Goal: Information Seeking & Learning: Learn about a topic

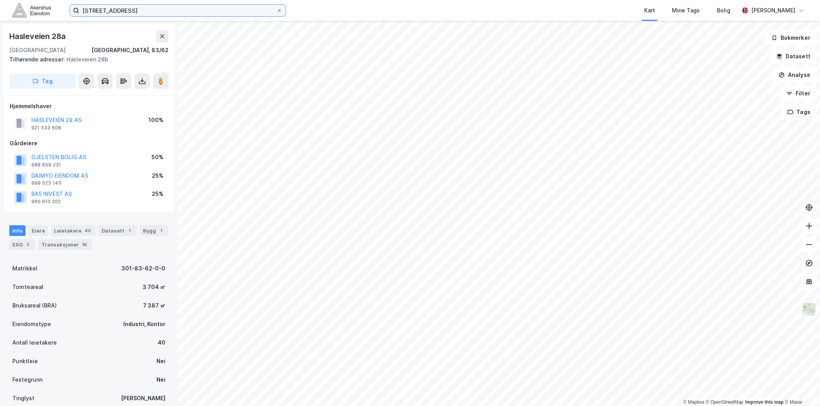
scroll to position [61, 0]
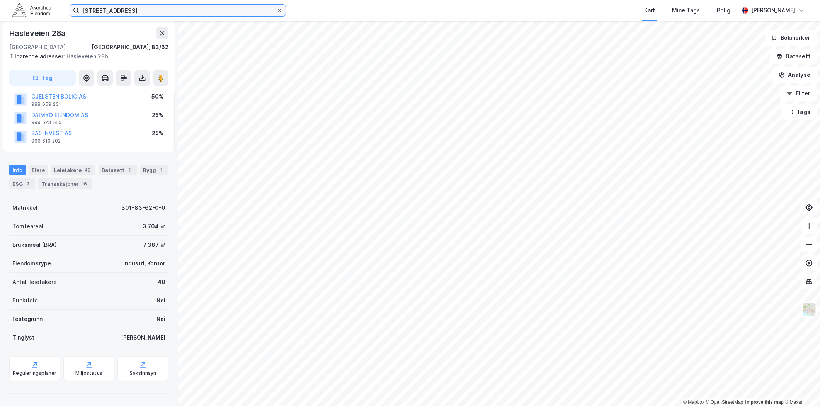
click at [186, 9] on input "[STREET_ADDRESS]" at bounding box center [177, 11] width 197 height 12
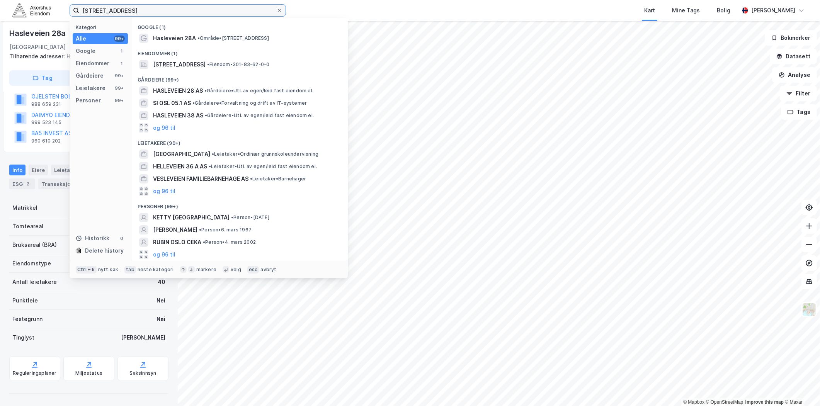
click at [186, 9] on input "[STREET_ADDRESS]" at bounding box center [177, 11] width 197 height 12
paste input "[STREET_ADDRESS], 0484"
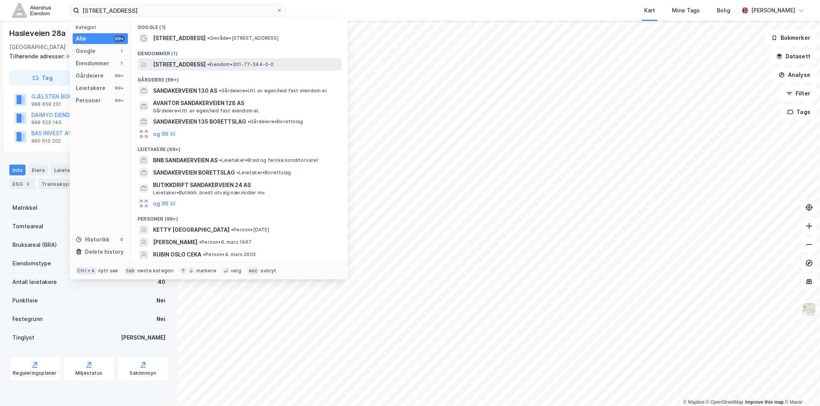
click at [206, 61] on span "[STREET_ADDRESS]" at bounding box center [179, 64] width 53 height 9
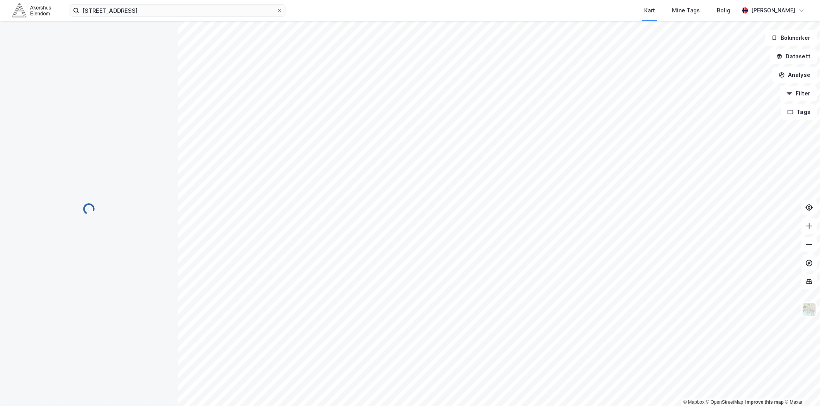
scroll to position [24, 0]
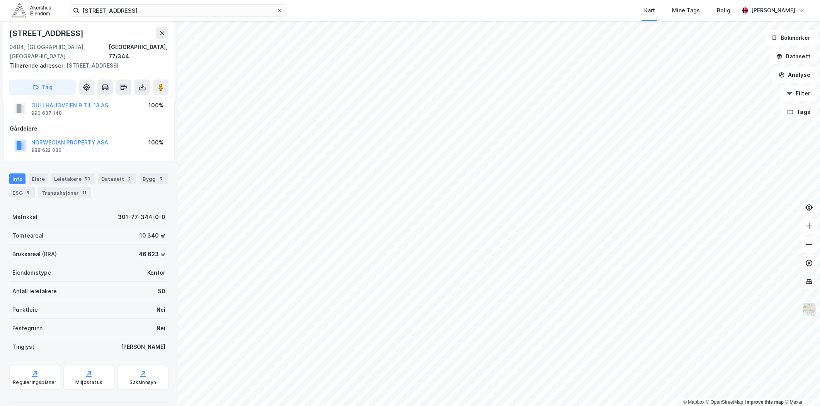
click at [219, 17] on div "[STREET_ADDRESS] Kart Mine Tags Bolig [PERSON_NAME]" at bounding box center [410, 10] width 820 height 21
click at [217, 8] on input "[STREET_ADDRESS]" at bounding box center [177, 11] width 197 height 12
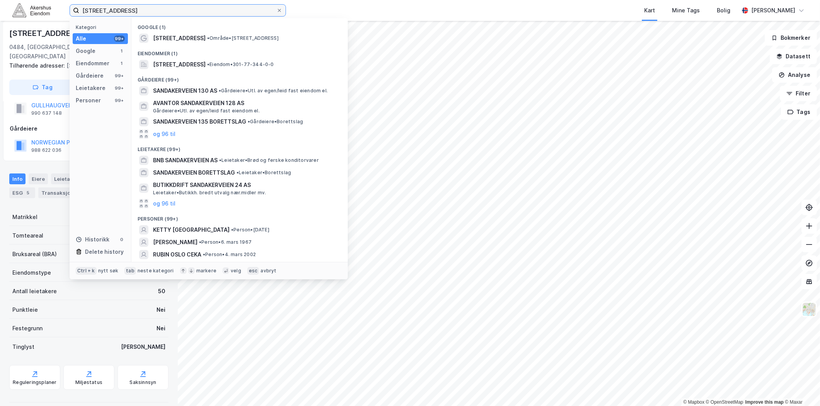
click at [217, 6] on input "[STREET_ADDRESS]" at bounding box center [177, 11] width 197 height 12
paste input "[STREET_ADDRESS]"
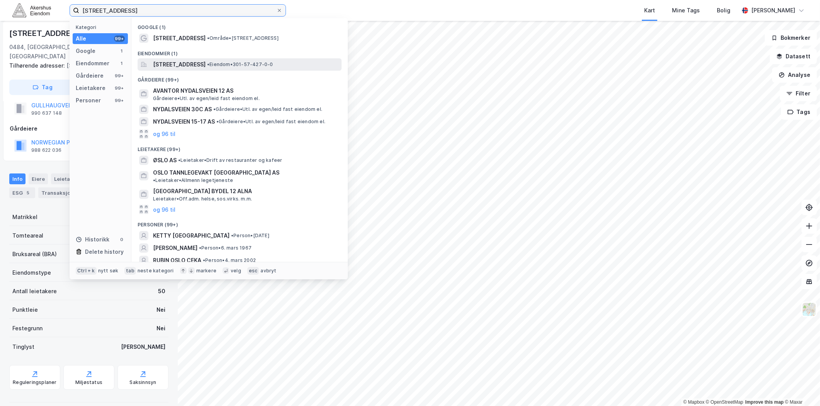
type input "[STREET_ADDRESS]"
click at [206, 68] on span "[STREET_ADDRESS]" at bounding box center [179, 64] width 53 height 9
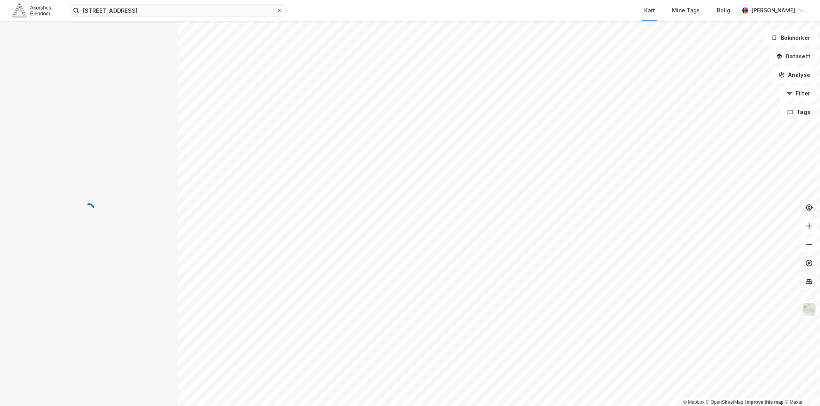
scroll to position [24, 0]
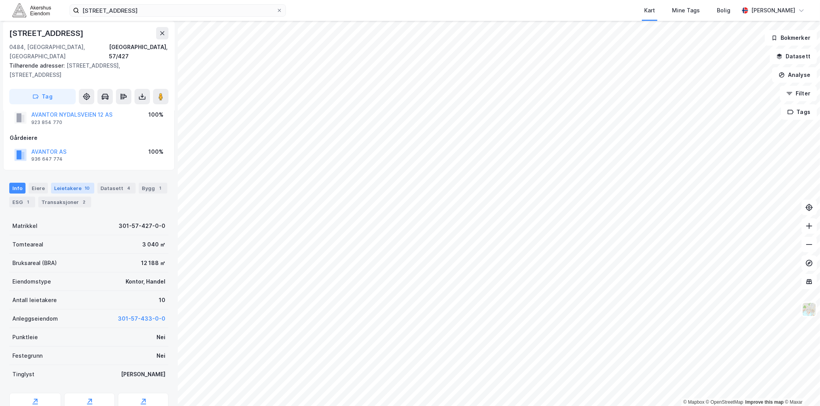
click at [70, 183] on div "Leietakere 10" at bounding box center [72, 188] width 43 height 11
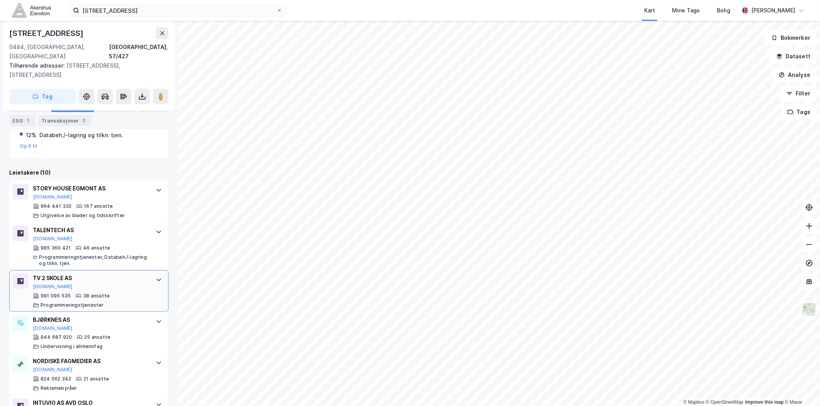
scroll to position [214, 0]
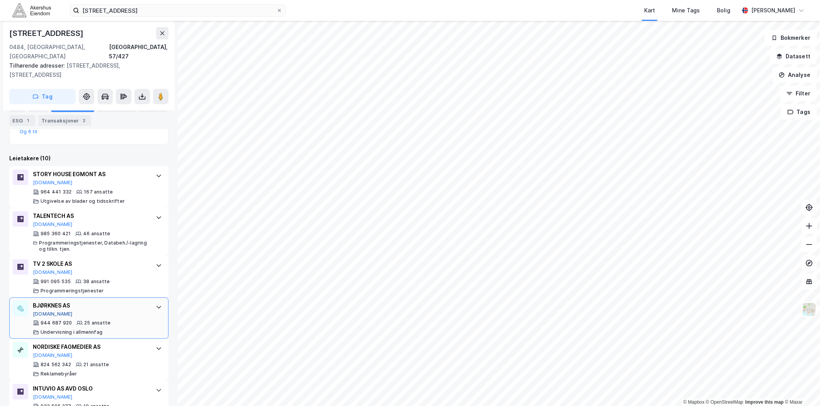
click at [47, 311] on button "[DOMAIN_NAME]" at bounding box center [53, 314] width 40 height 6
